Goal: Communication & Community: Answer question/provide support

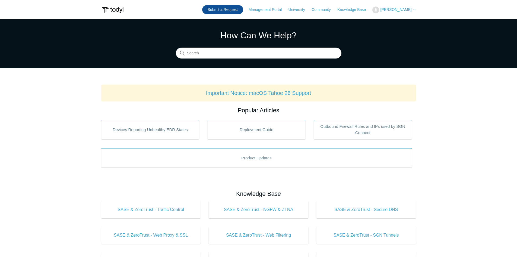
click at [231, 13] on link "Submit a Request" at bounding box center [222, 9] width 41 height 9
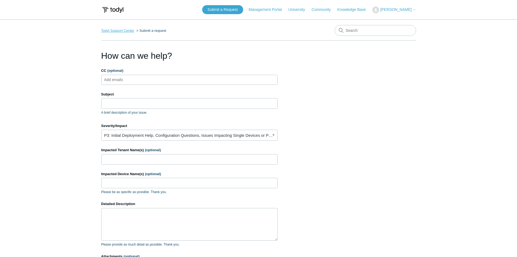
click at [117, 30] on link "Todyl Support Center" at bounding box center [117, 31] width 33 height 4
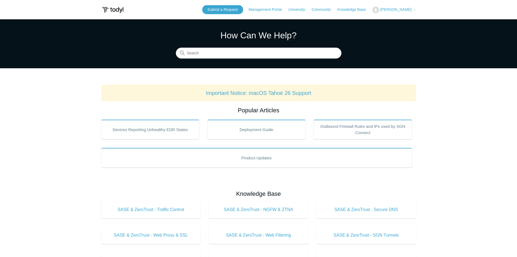
click at [406, 10] on span "[PERSON_NAME]" at bounding box center [396, 9] width 31 height 4
click at [399, 20] on link "My Support Requests" at bounding box center [399, 22] width 53 height 10
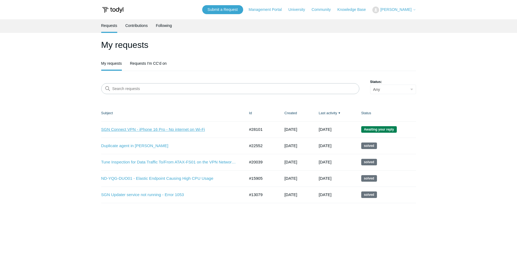
click at [163, 130] on link "SGN Connect VPN - iPhone 16 Pro - No internet on Wi-Fi" at bounding box center [169, 129] width 136 height 6
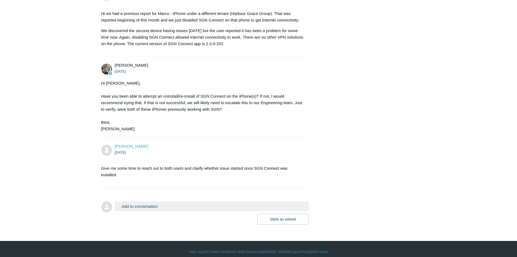
scroll to position [264, 0]
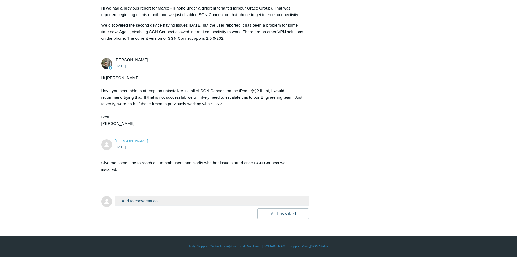
click at [127, 200] on button "Add to conversation" at bounding box center [212, 201] width 194 height 10
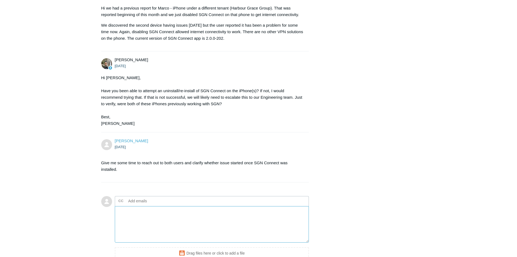
click at [135, 215] on textarea "Add your reply" at bounding box center [212, 224] width 194 height 37
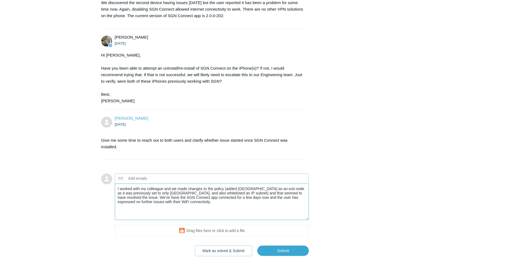
scroll to position [319, 0]
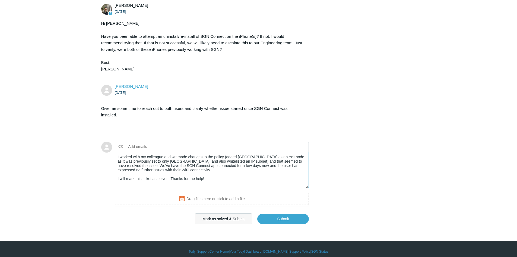
type textarea "I worked with my colleague and we made changes to the policy (added [GEOGRAPHIC…"
click at [204, 217] on button "Mark as solved & Submit" at bounding box center [223, 218] width 57 height 11
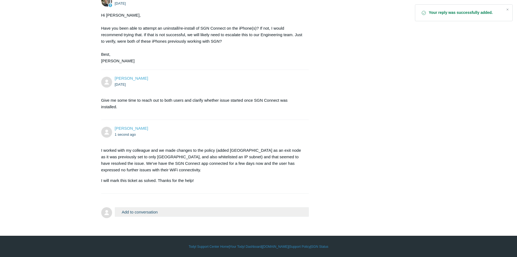
scroll to position [327, 0]
